Goal: Transaction & Acquisition: Purchase product/service

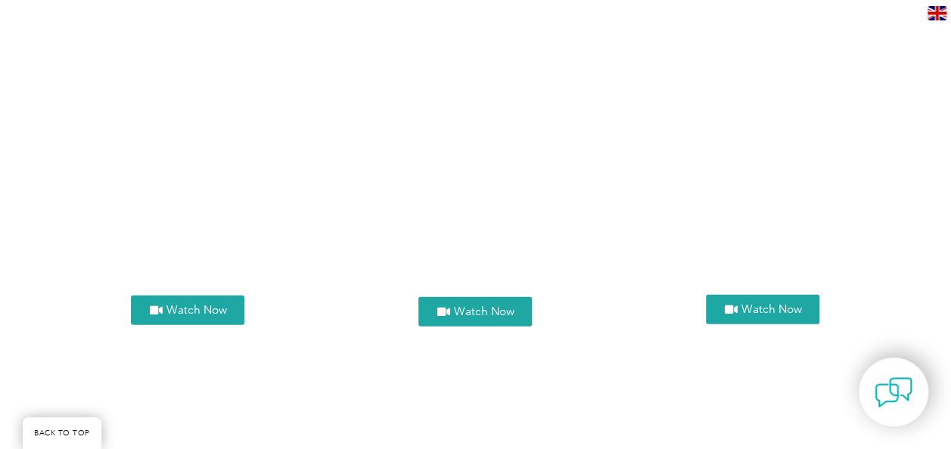
scroll to position [1615, 0]
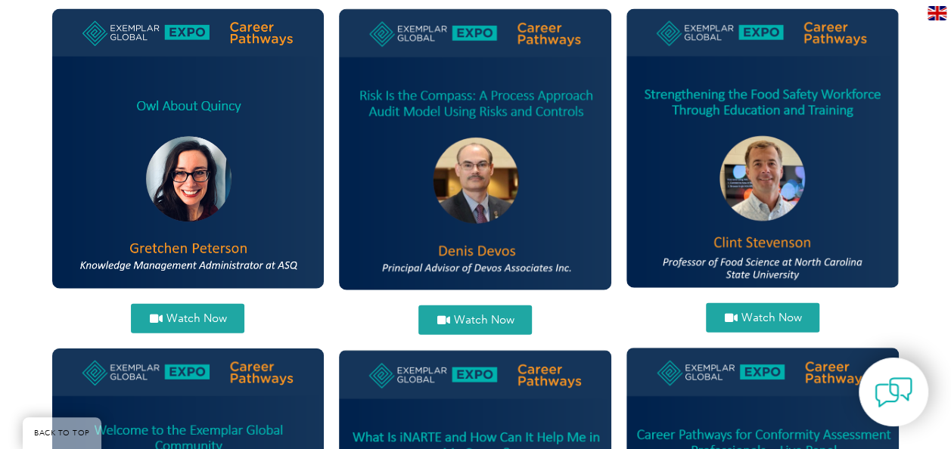
click at [474, 315] on span "Watch Now" at bounding box center [483, 320] width 61 height 11
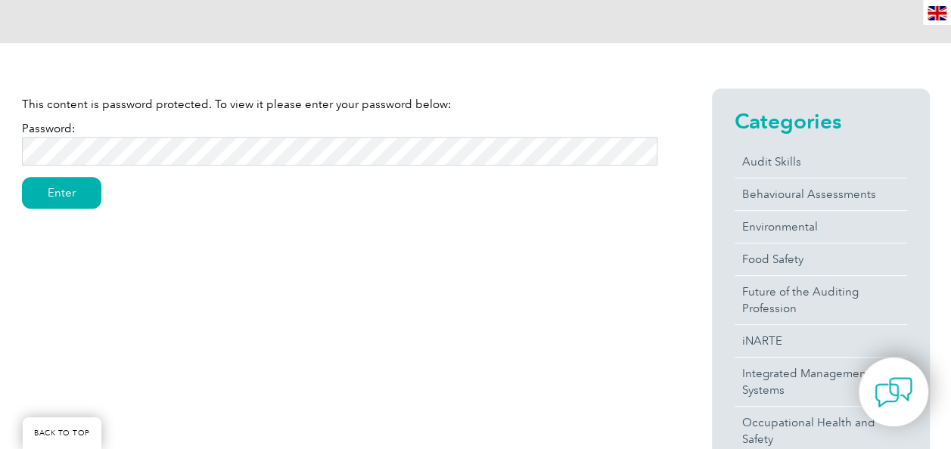
scroll to position [351, 0]
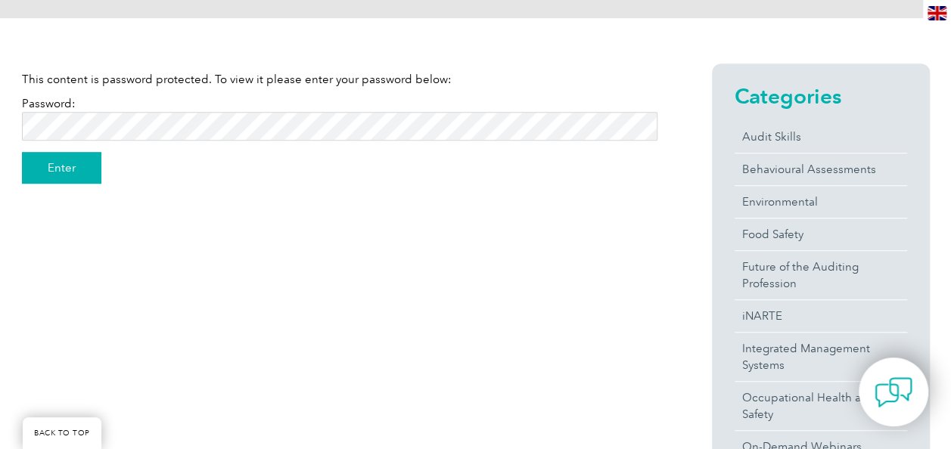
click at [74, 166] on input "Enter" at bounding box center [61, 168] width 79 height 32
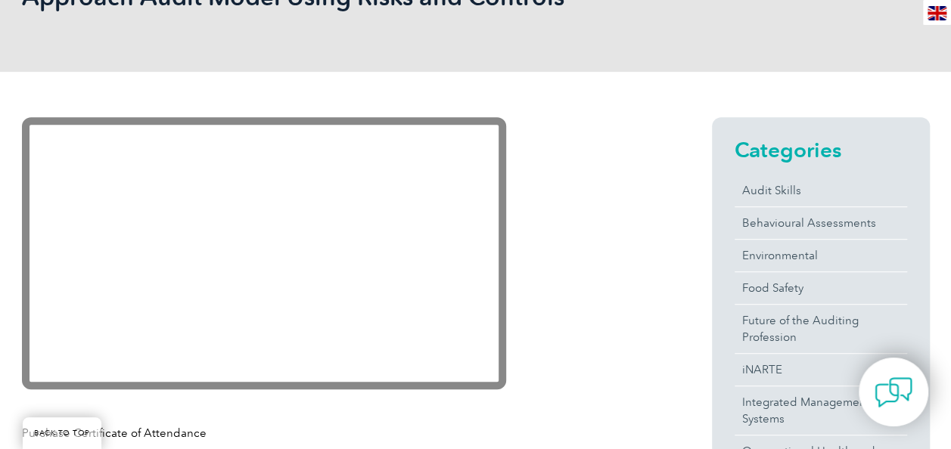
scroll to position [294, 0]
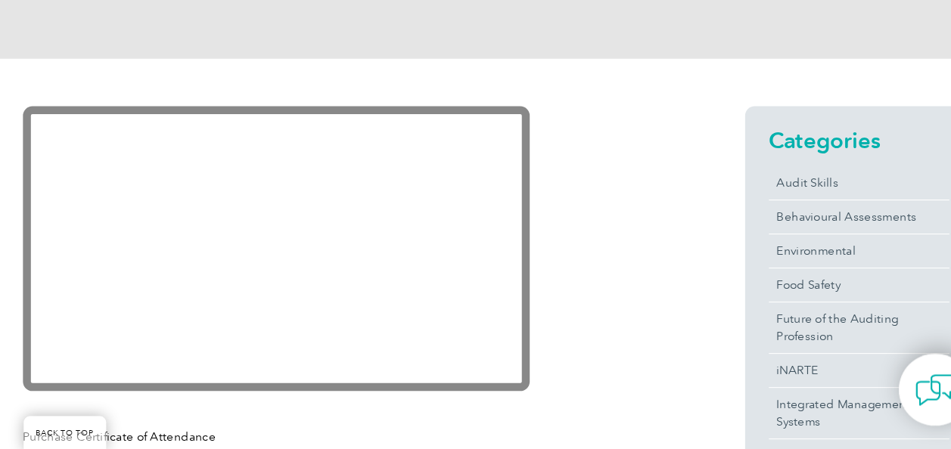
click at [543, 407] on div at bounding box center [340, 407] width 636 height 19
click at [663, 380] on div "Categories Audit Skills Behavioural Assessments Environmental Food Safety Futur…" at bounding box center [793, 393] width 272 height 544
